Goal: Task Accomplishment & Management: Use online tool/utility

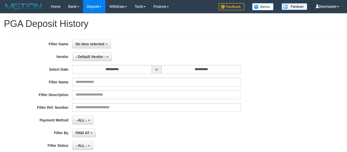
select select
select select "**"
select select
select select "**"
drag, startPoint x: 96, startPoint y: 45, endPoint x: 97, endPoint y: 59, distance: 13.2
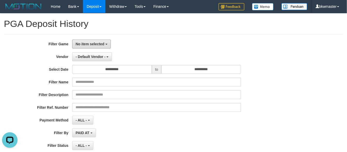
click at [96, 45] on span "No item selected" at bounding box center [90, 44] width 29 height 4
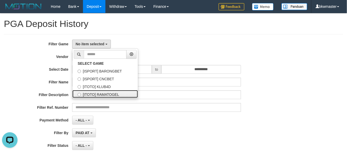
drag, startPoint x: 96, startPoint y: 96, endPoint x: 95, endPoint y: 85, distance: 10.9
click at [96, 96] on label "[ITOTO] RAMATOGEL" at bounding box center [106, 94] width 66 height 8
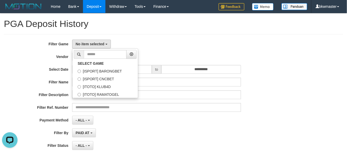
select select "****"
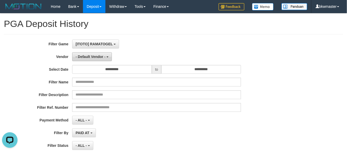
click at [94, 58] on span "- Default Vendor -" at bounding box center [91, 56] width 30 height 4
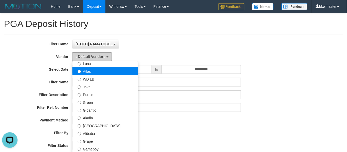
scroll to position [86, 0]
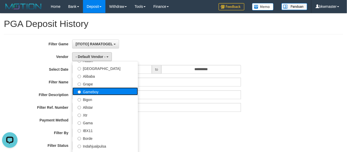
click at [95, 89] on label "Gameboy" at bounding box center [106, 91] width 66 height 8
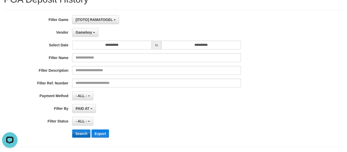
scroll to position [57, 0]
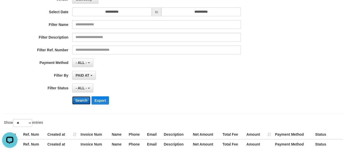
click at [86, 103] on button "Search" at bounding box center [81, 100] width 18 height 8
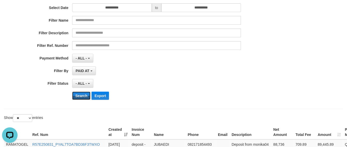
scroll to position [0, 0]
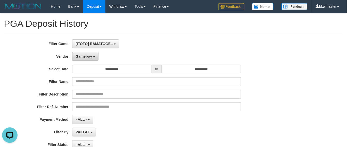
click at [83, 54] on span "Gameboy" at bounding box center [84, 56] width 17 height 4
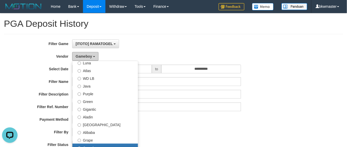
scroll to position [29, 0]
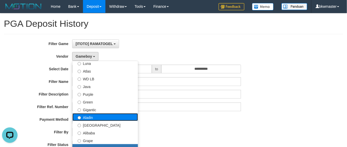
click at [84, 118] on label "Aladin" at bounding box center [106, 118] width 66 height 8
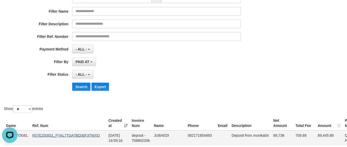
scroll to position [86, 0]
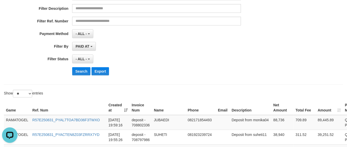
click at [79, 77] on div "**********" at bounding box center [145, 17] width 290 height 126
click at [81, 72] on button "Search" at bounding box center [81, 71] width 18 height 8
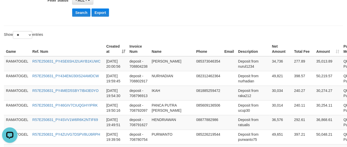
scroll to position [0, 0]
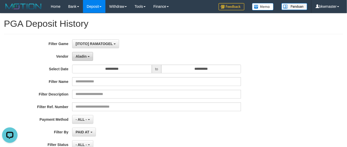
click at [84, 58] on span "Aladin" at bounding box center [81, 56] width 11 height 4
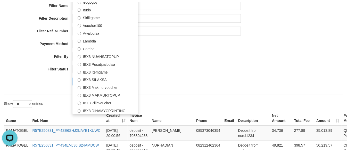
scroll to position [86, 0]
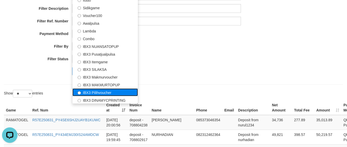
click at [97, 89] on label "IBX3 Pilihvoucher" at bounding box center [106, 93] width 66 height 8
select select "**********"
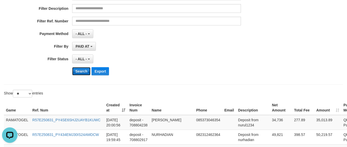
click at [84, 72] on button "Search" at bounding box center [81, 71] width 18 height 8
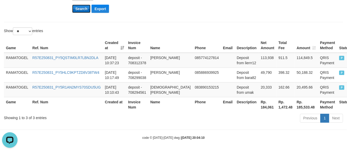
scroll to position [150, 0]
